Goal: Task Accomplishment & Management: Manage account settings

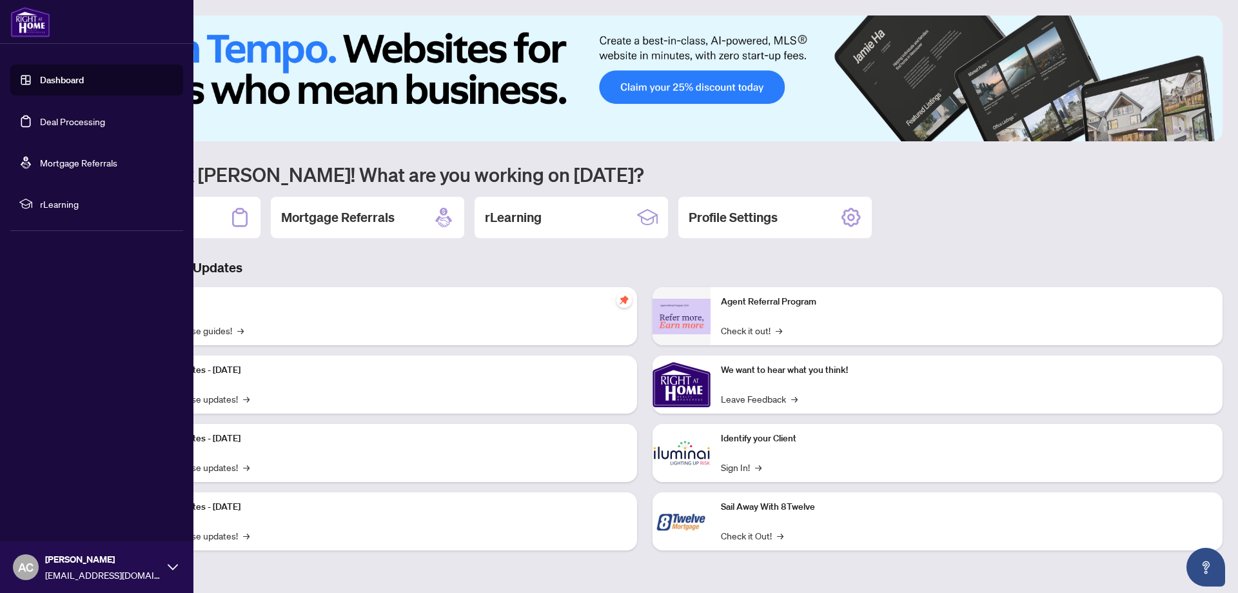
click at [94, 124] on link "Deal Processing" at bounding box center [72, 121] width 65 height 12
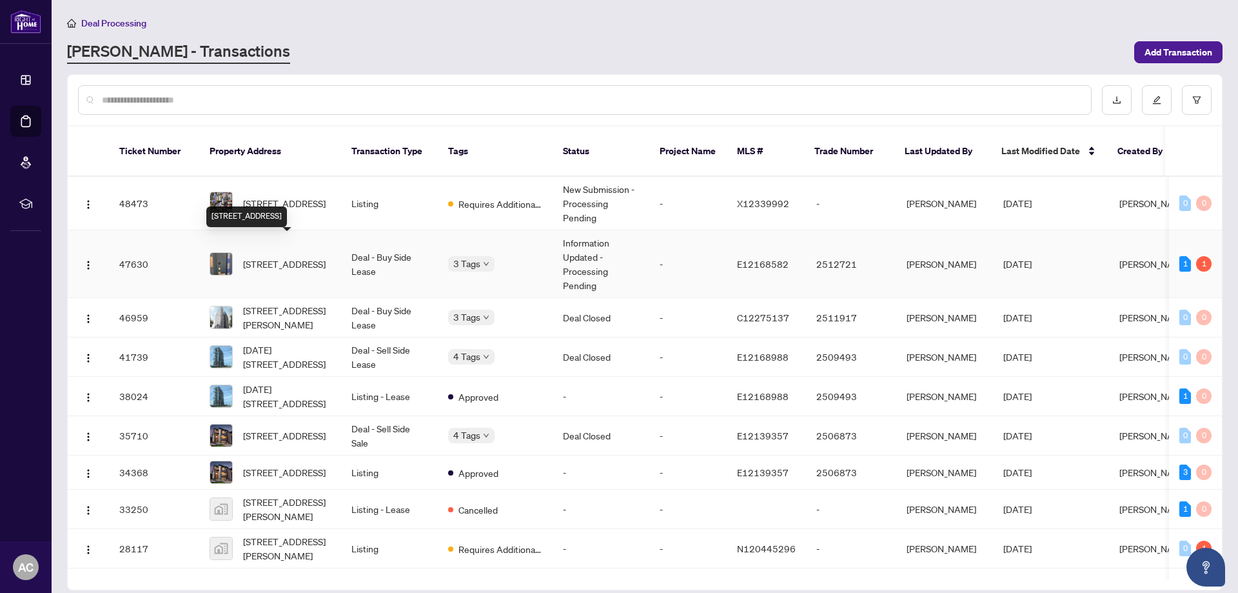
click at [256, 257] on span "[STREET_ADDRESS]" at bounding box center [284, 264] width 83 height 14
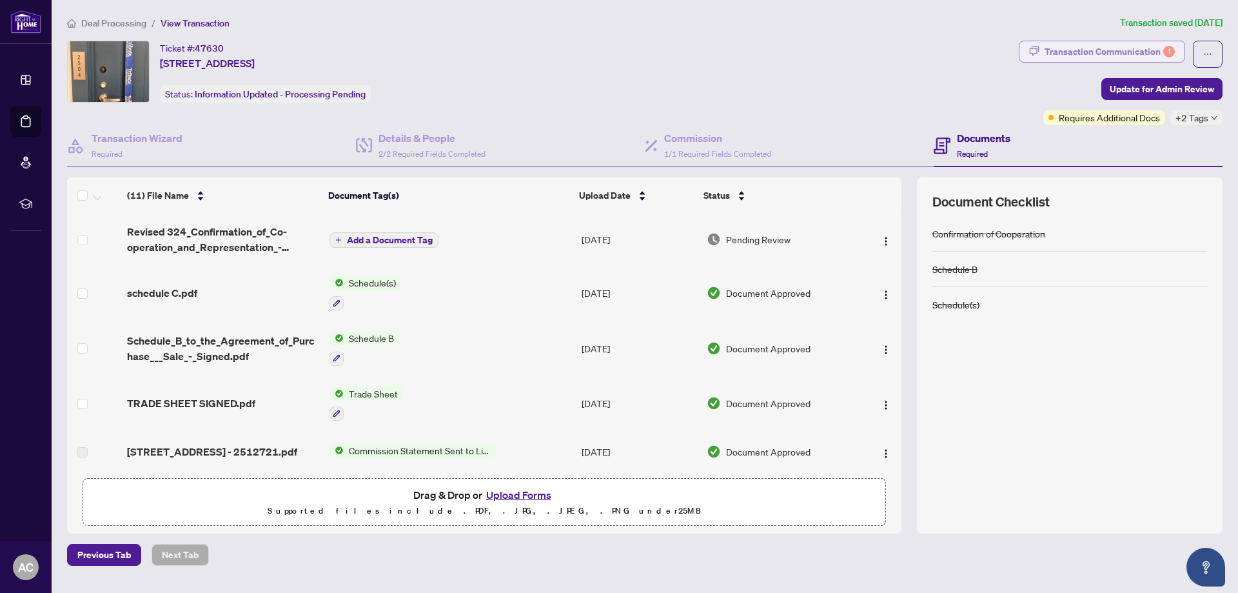
click at [1059, 49] on div "Transaction Communication 1" at bounding box center [1109, 51] width 130 height 21
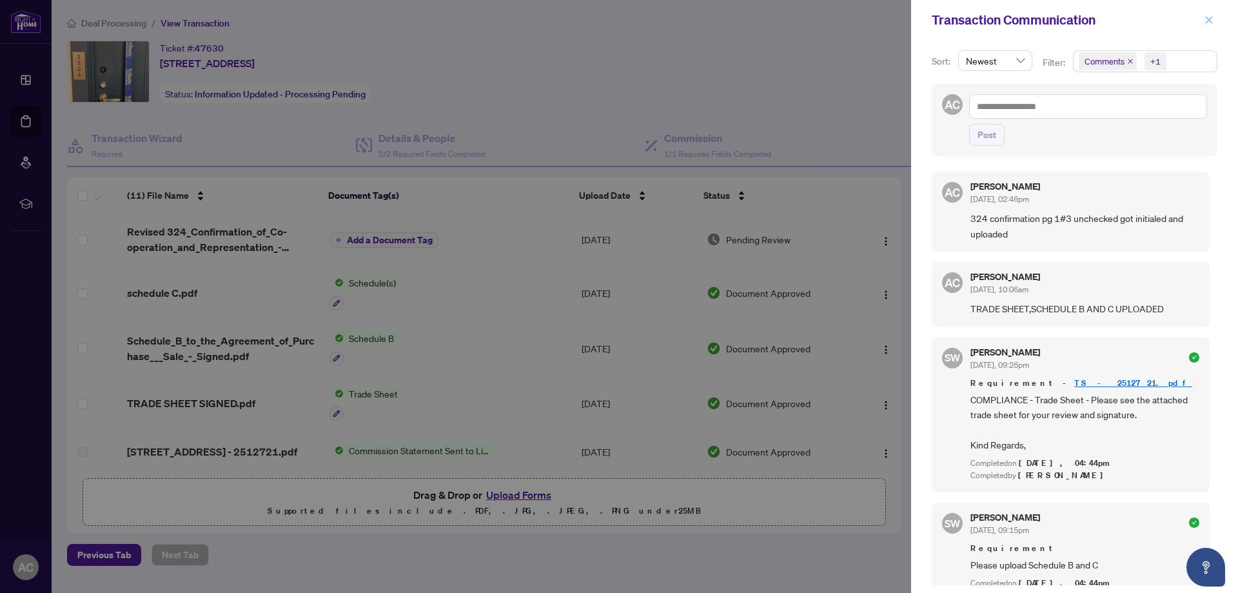
click at [1209, 21] on icon "close" at bounding box center [1208, 19] width 9 height 9
